Goal: Transaction & Acquisition: Purchase product/service

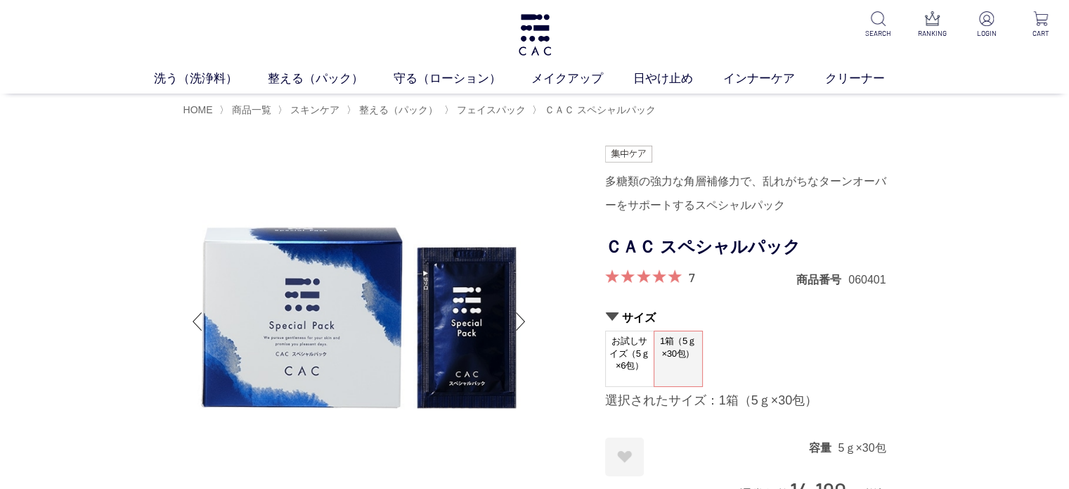
click at [995, 39] on div "洗う（洗浄料） 液体洗浄料 パウダー洗浄料 泡洗顔料 グッズ 整える（パック） フェイスパック ヘアパック 守る（ローション） 保湿化粧水 柔軟化粧水 美容液…" at bounding box center [534, 46] width 1069 height 93
click at [995, 12] on p at bounding box center [986, 19] width 34 height 17
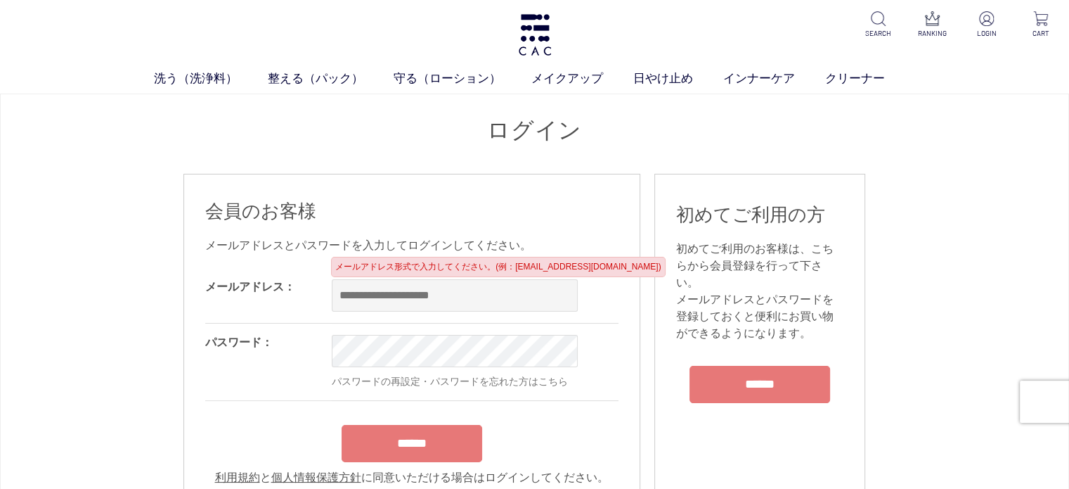
click at [437, 283] on input "email" at bounding box center [455, 295] width 246 height 32
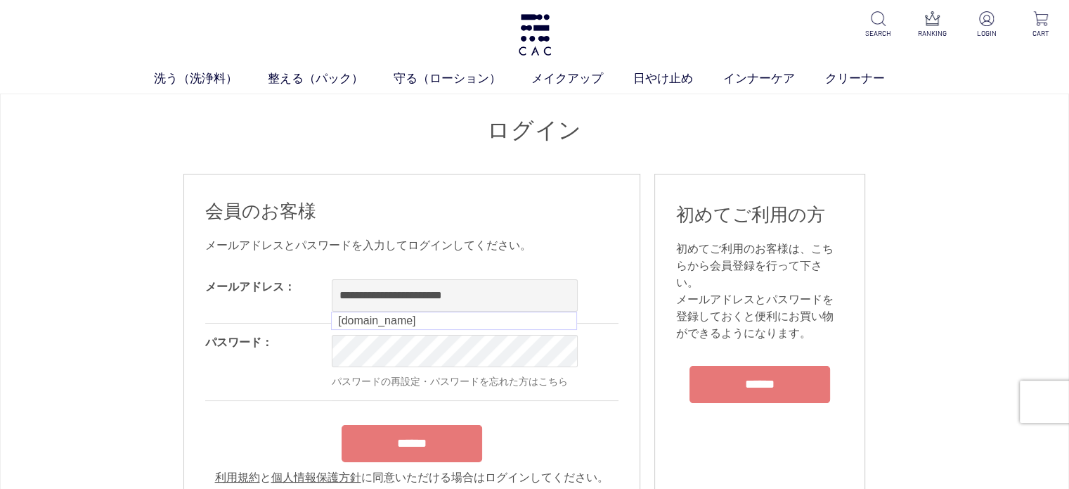
type input "**********"
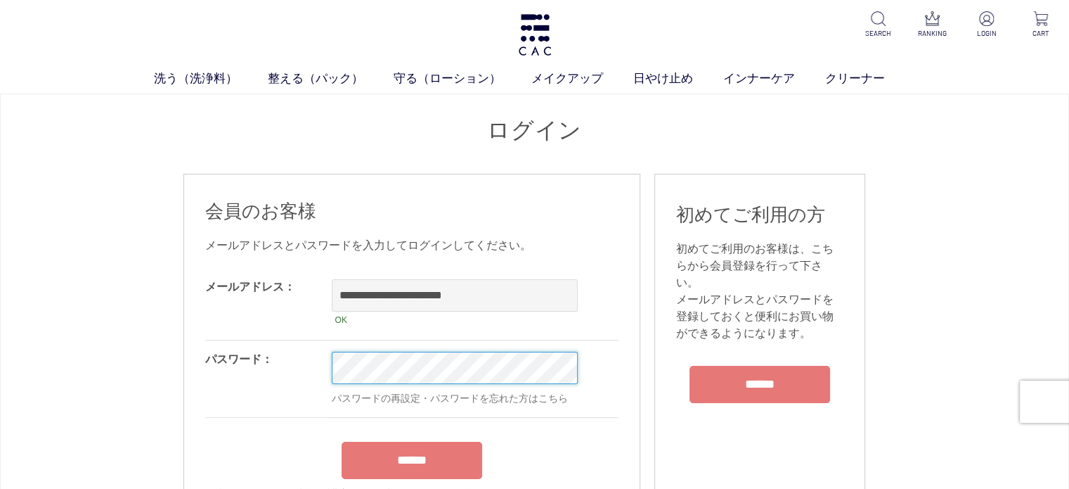
click at [342, 441] on input "******" at bounding box center [412, 459] width 141 height 37
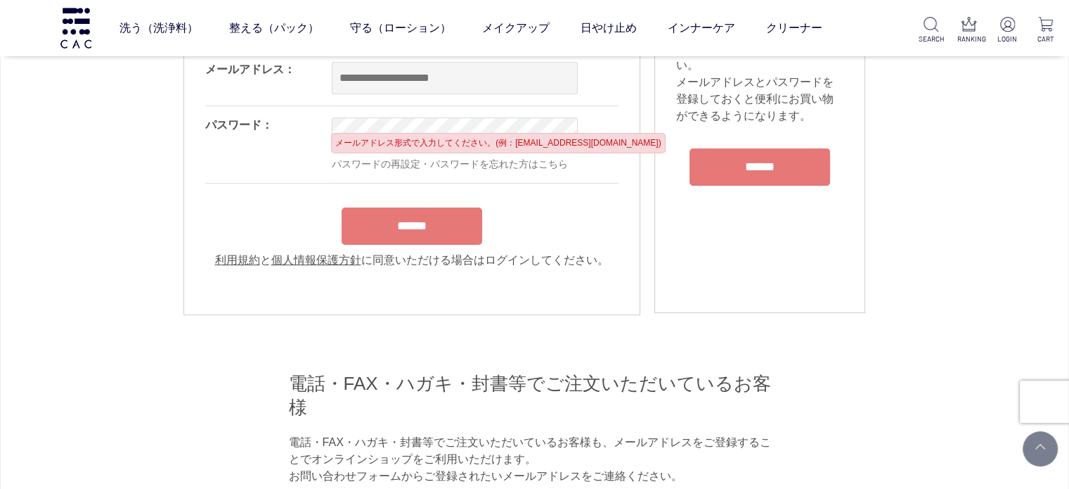
scroll to position [141, 0]
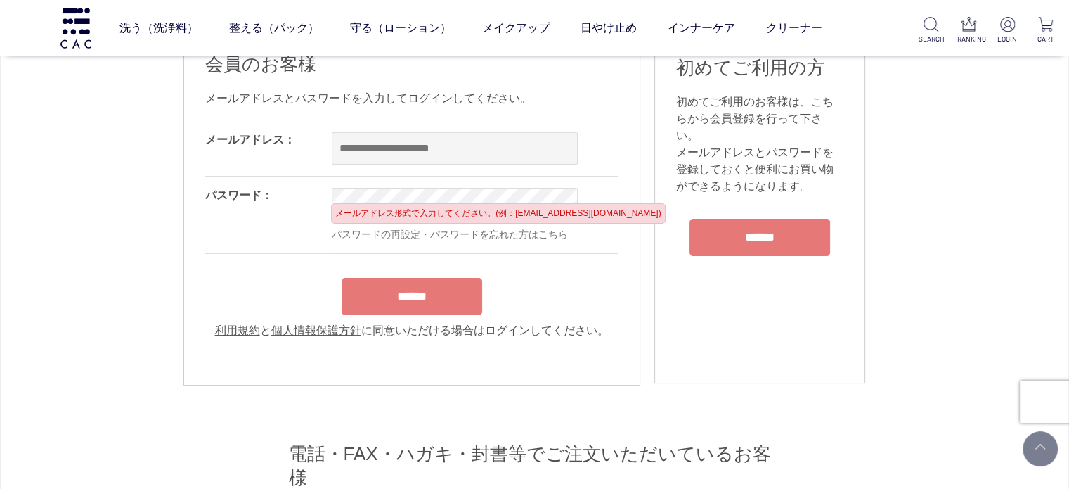
click at [414, 137] on input "email" at bounding box center [455, 148] width 246 height 32
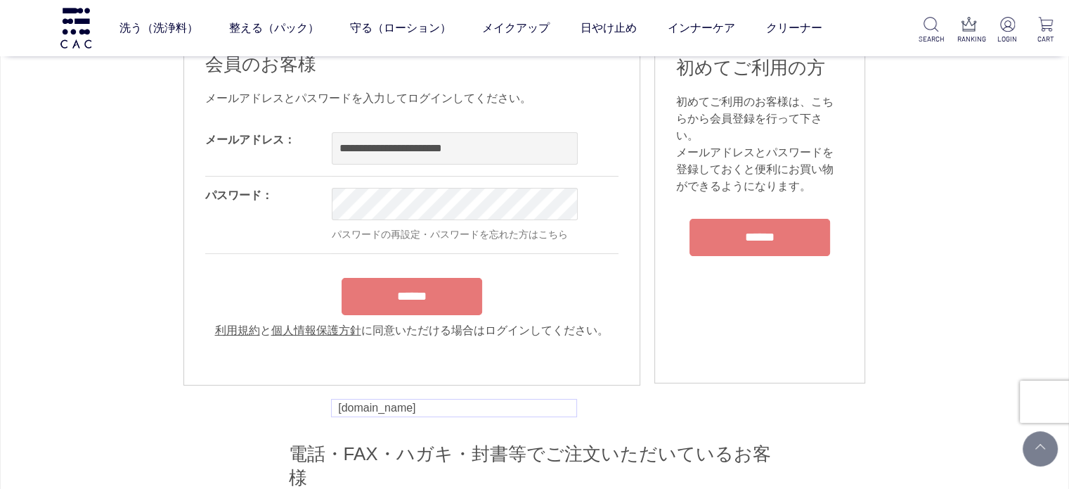
type input "**********"
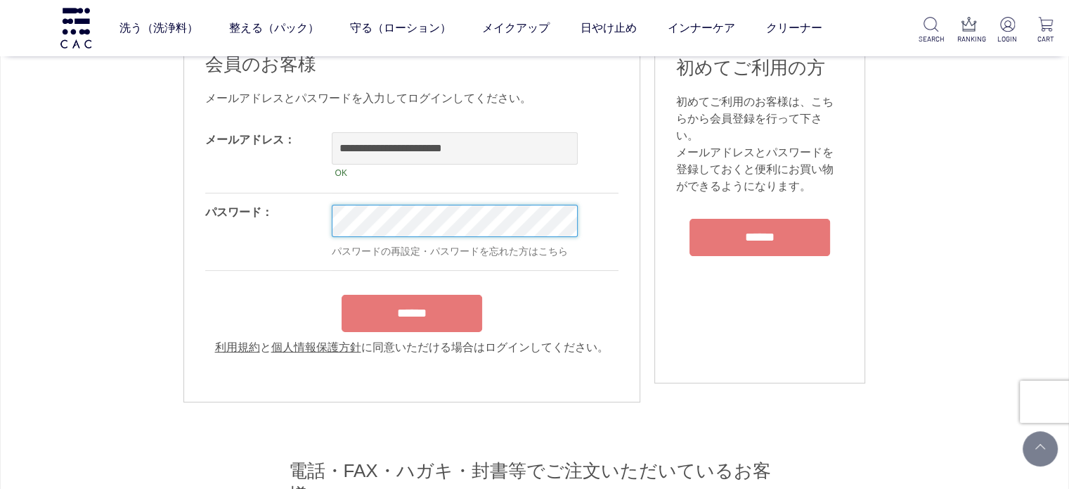
click at [342, 295] on input "******" at bounding box center [412, 313] width 141 height 37
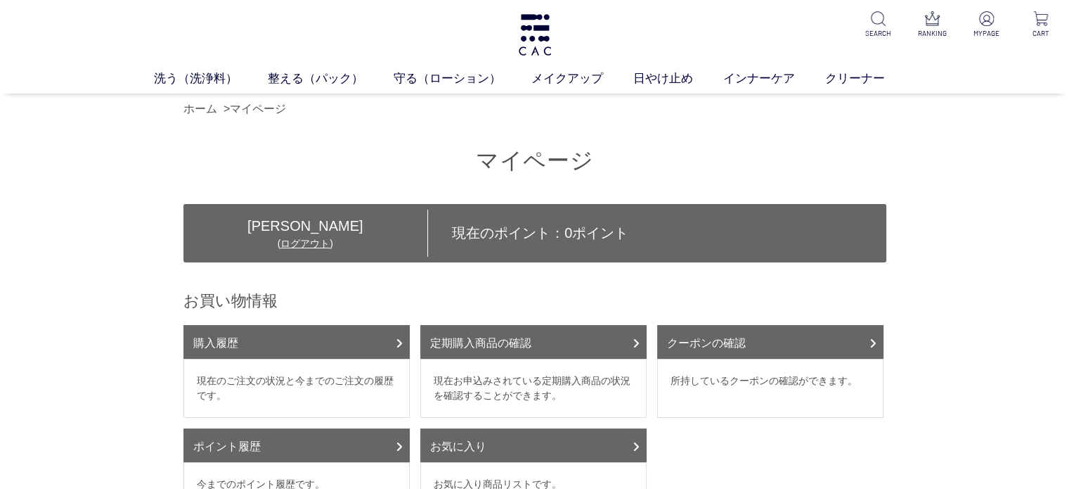
click at [186, 69] on div "洗う（洗浄料） 液体洗浄料 パウダー洗浄料 泡洗顔料 グッズ 整える（パック） フェイスパック ヘアパック 守る（ローション） 保湿化粧水 柔軟化粧水 美容液…" at bounding box center [534, 46] width 1069 height 93
click at [188, 70] on link "洗う（洗浄料）" at bounding box center [211, 79] width 114 height 18
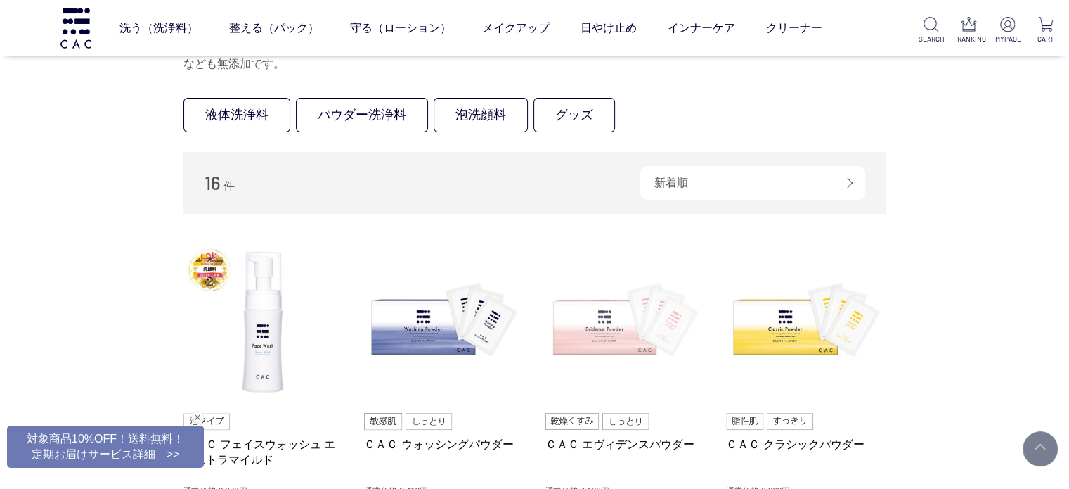
scroll to position [281, 0]
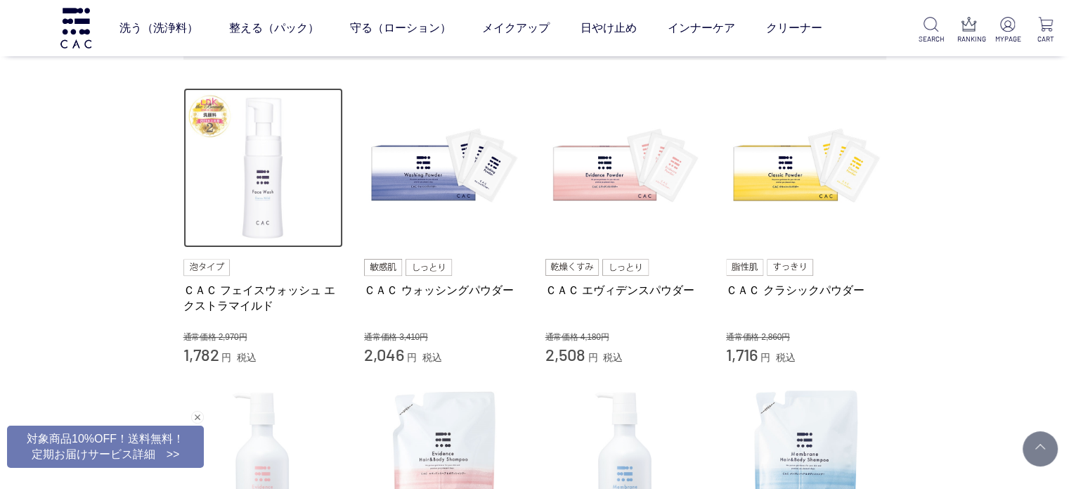
click at [281, 219] on img at bounding box center [263, 168] width 160 height 160
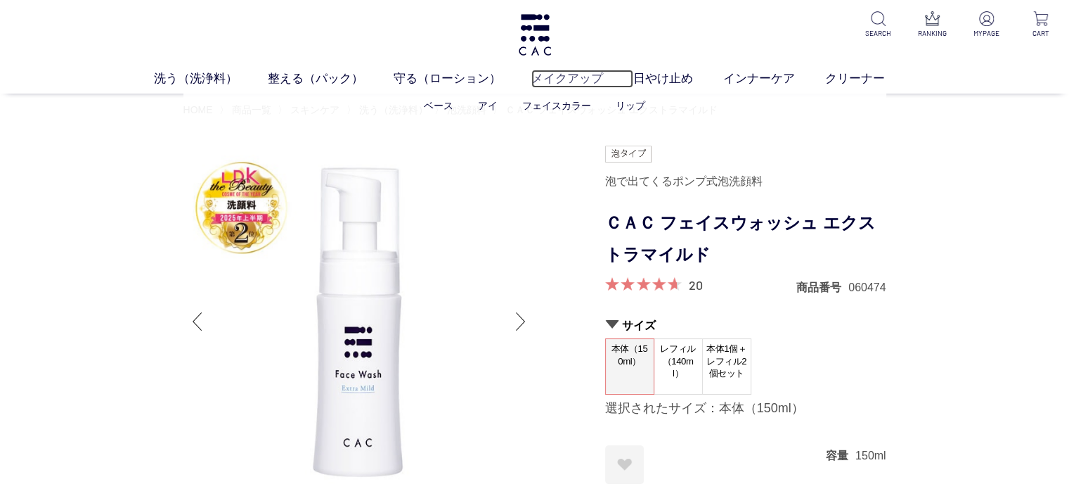
click at [573, 86] on link "メイクアップ" at bounding box center [582, 79] width 102 height 18
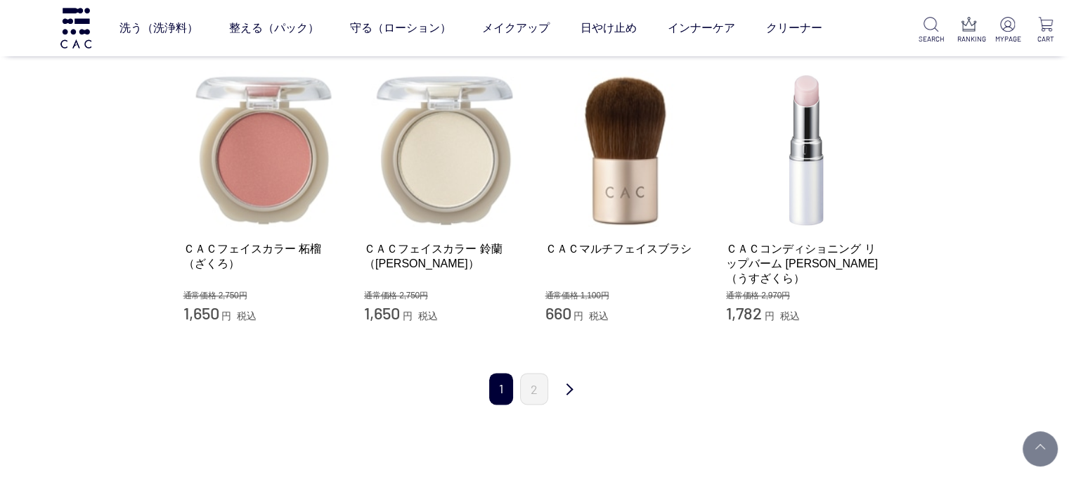
scroll to position [1617, 0]
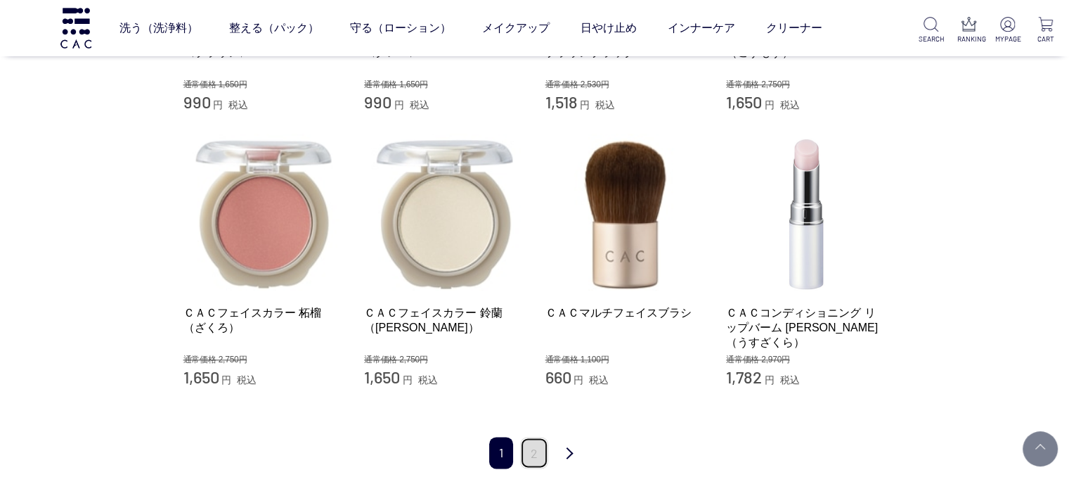
click at [546, 437] on link "2" at bounding box center [534, 453] width 28 height 32
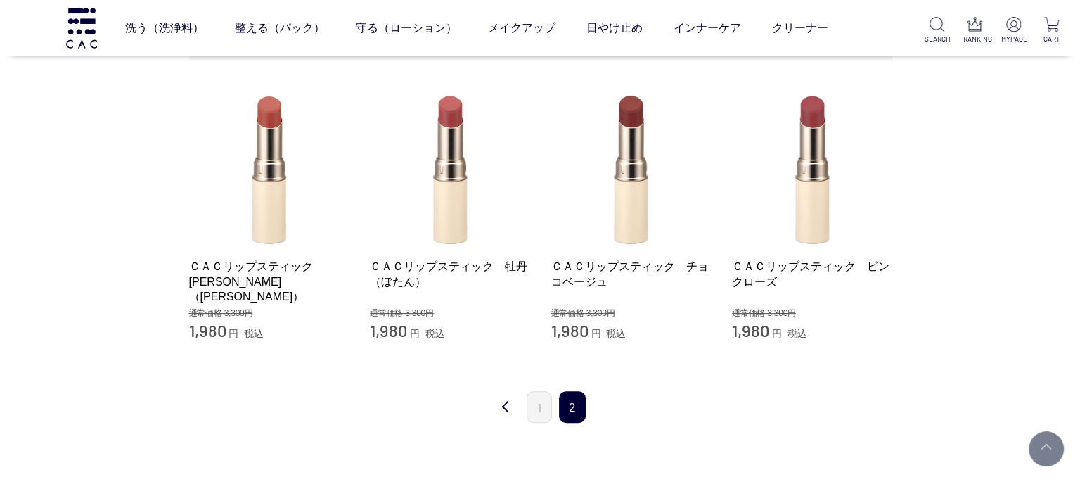
scroll to position [211, 0]
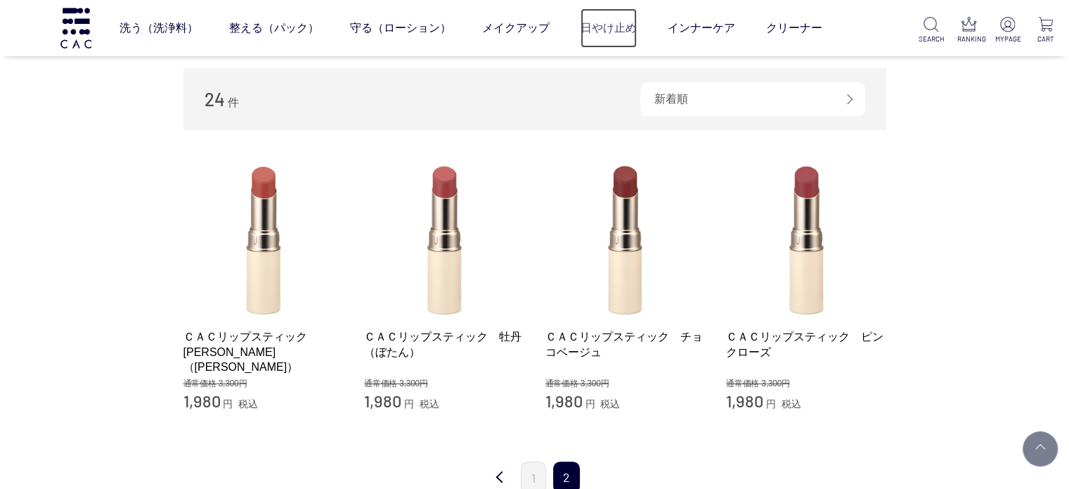
click at [589, 35] on link "日やけ止め" at bounding box center [609, 27] width 56 height 39
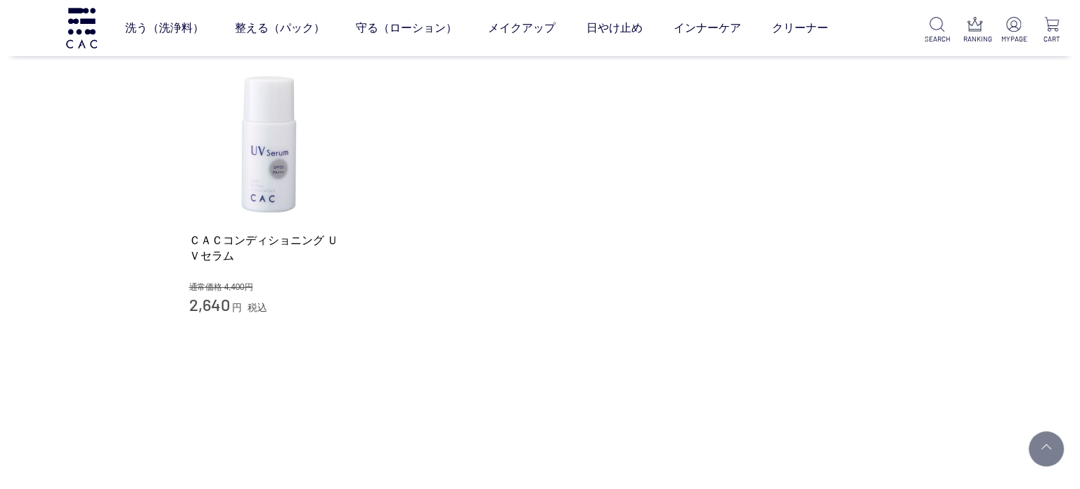
scroll to position [211, 0]
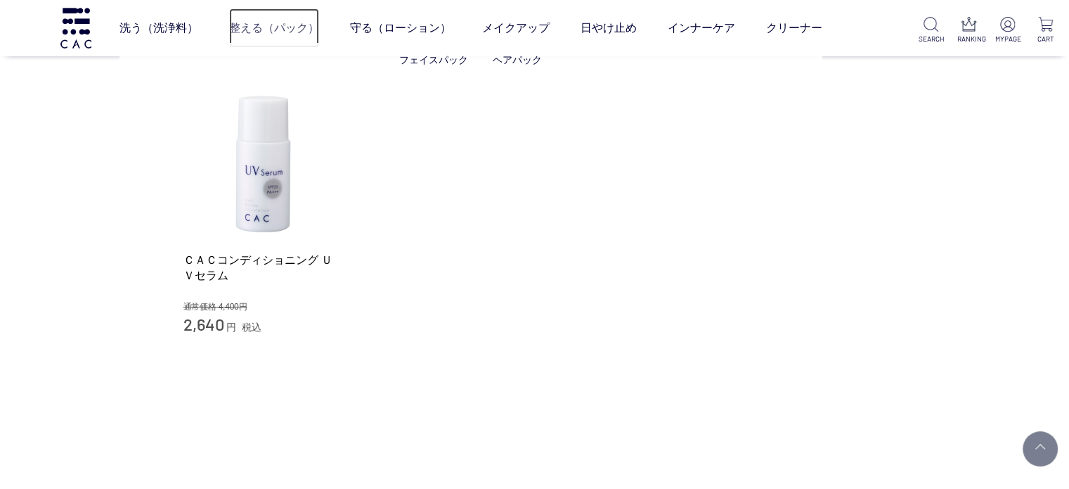
click at [275, 24] on link "整える（パック）" at bounding box center [274, 27] width 90 height 39
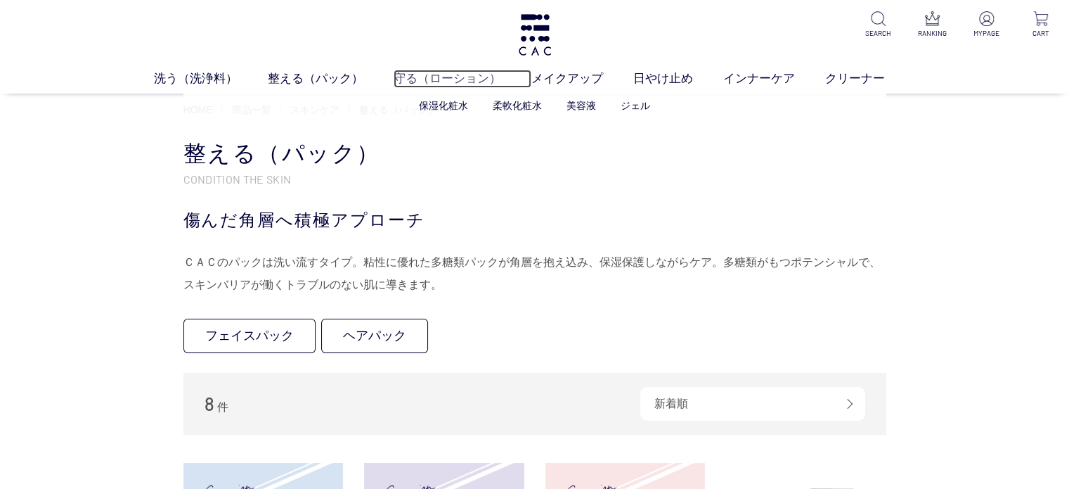
click at [463, 78] on link "守る（ローション）" at bounding box center [463, 79] width 138 height 18
